Goal: Check status

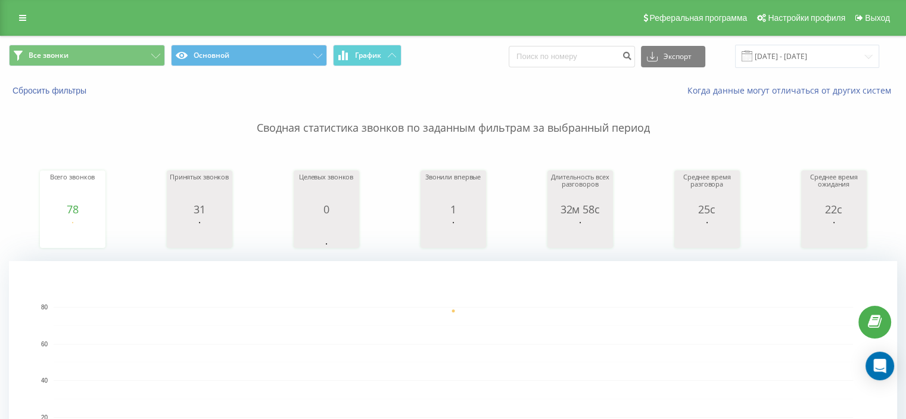
click at [500, 335] on rect "A chart." at bounding box center [454, 380] width 800 height 147
click at [468, 342] on rect "A chart." at bounding box center [454, 380] width 800 height 147
click at [515, 324] on rect "A chart." at bounding box center [454, 380] width 800 height 147
click at [836, 127] on p "Сводная статистика звонков по заданным фильтрам за выбранный период" at bounding box center [453, 116] width 888 height 39
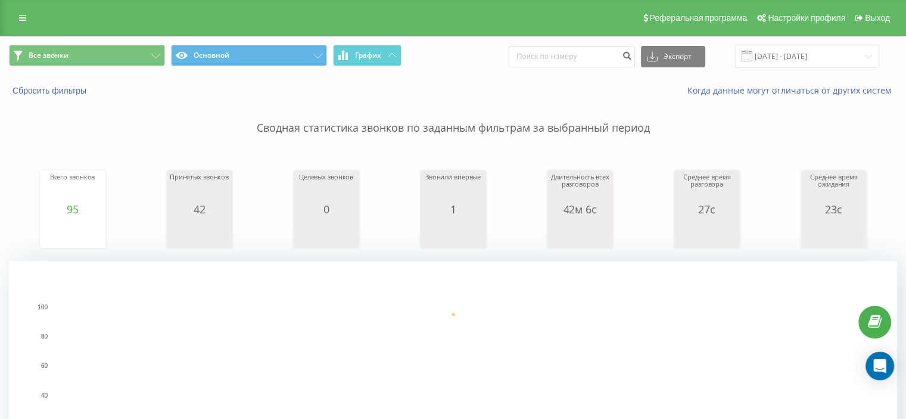
click at [726, 126] on p "Сводная статистика звонков по заданным фильтрам за выбранный период" at bounding box center [453, 116] width 888 height 39
click at [336, 276] on rect "A chart." at bounding box center [453, 380] width 888 height 238
